Goal: Browse casually

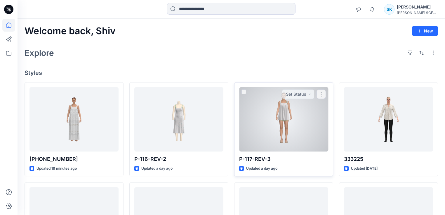
click at [275, 108] on div at bounding box center [283, 119] width 89 height 64
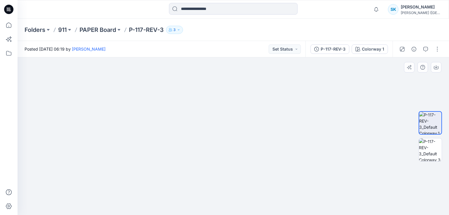
drag, startPoint x: 244, startPoint y: 132, endPoint x: 244, endPoint y: 165, distance: 32.4
click at [243, 199] on img at bounding box center [232, 13] width 817 height 403
drag, startPoint x: 244, startPoint y: 87, endPoint x: 246, endPoint y: 193, distance: 106.0
click at [249, 204] on img at bounding box center [239, 64] width 817 height 299
click at [432, 145] on img at bounding box center [430, 149] width 23 height 23
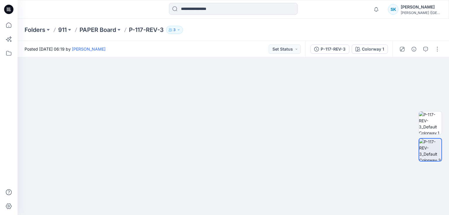
drag, startPoint x: 224, startPoint y: 199, endPoint x: 217, endPoint y: 224, distance: 26.0
click at [217, 214] on html "Notifications [PERSON_NAME] all as read View all notifications SK [PERSON_NAME]…" at bounding box center [224, 107] width 449 height 215
drag, startPoint x: 216, startPoint y: 138, endPoint x: 216, endPoint y: 147, distance: 9.6
click at [216, 147] on img at bounding box center [223, 94] width 652 height 241
click at [427, 120] on img at bounding box center [430, 122] width 23 height 23
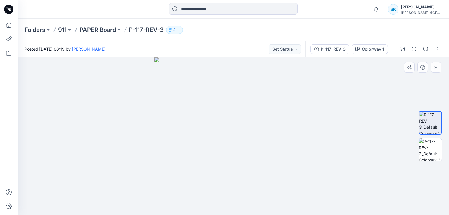
click at [426, 135] on div at bounding box center [429, 136] width 23 height 86
click at [432, 144] on img at bounding box center [430, 149] width 23 height 23
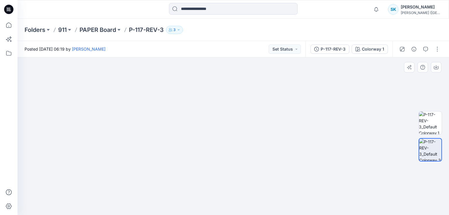
drag, startPoint x: 224, startPoint y: 109, endPoint x: 227, endPoint y: 202, distance: 92.6
click at [224, 156] on img at bounding box center [232, 53] width 487 height 322
drag, startPoint x: 227, startPoint y: 202, endPoint x: 225, endPoint y: 196, distance: 6.0
click at [228, 209] on img at bounding box center [235, 85] width 487 height 259
drag, startPoint x: 224, startPoint y: 159, endPoint x: 227, endPoint y: 181, distance: 22.1
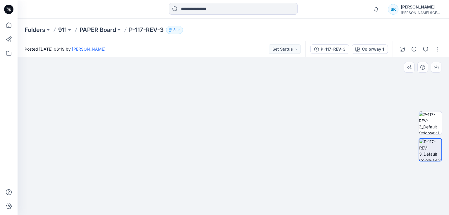
click at [227, 181] on img at bounding box center [242, 112] width 487 height 206
drag, startPoint x: 270, startPoint y: 131, endPoint x: 185, endPoint y: 117, distance: 85.8
click at [185, 117] on img at bounding box center [270, 87] width 817 height 255
drag, startPoint x: 185, startPoint y: 139, endPoint x: 189, endPoint y: 126, distance: 13.9
click at [189, 126] on img at bounding box center [203, 55] width 1065 height 317
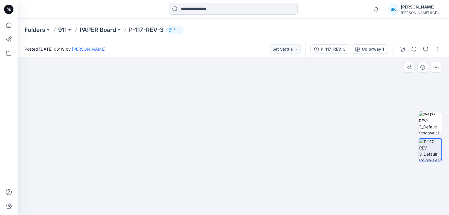
drag, startPoint x: 177, startPoint y: 141, endPoint x: 180, endPoint y: 126, distance: 16.1
click at [180, 126] on img at bounding box center [215, 62] width 900 height 304
click at [433, 125] on img at bounding box center [430, 122] width 23 height 23
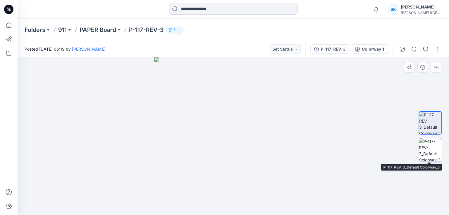
click at [431, 145] on img at bounding box center [430, 149] width 23 height 23
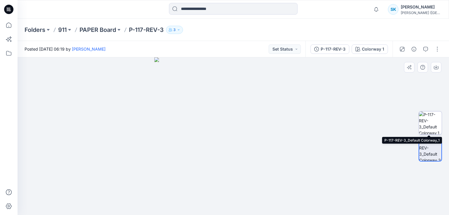
click at [430, 119] on img at bounding box center [430, 122] width 23 height 23
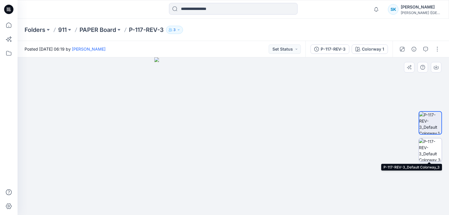
click at [430, 142] on img at bounding box center [430, 149] width 23 height 23
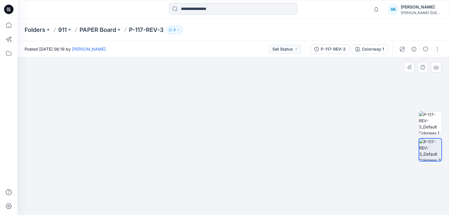
drag, startPoint x: 236, startPoint y: 119, endPoint x: 232, endPoint y: 184, distance: 65.5
click at [232, 184] on img at bounding box center [228, 73] width 570 height 283
drag, startPoint x: 211, startPoint y: 97, endPoint x: 212, endPoint y: 151, distance: 53.8
click at [212, 151] on img at bounding box center [211, 60] width 982 height 310
